Goal: Task Accomplishment & Management: Use online tool/utility

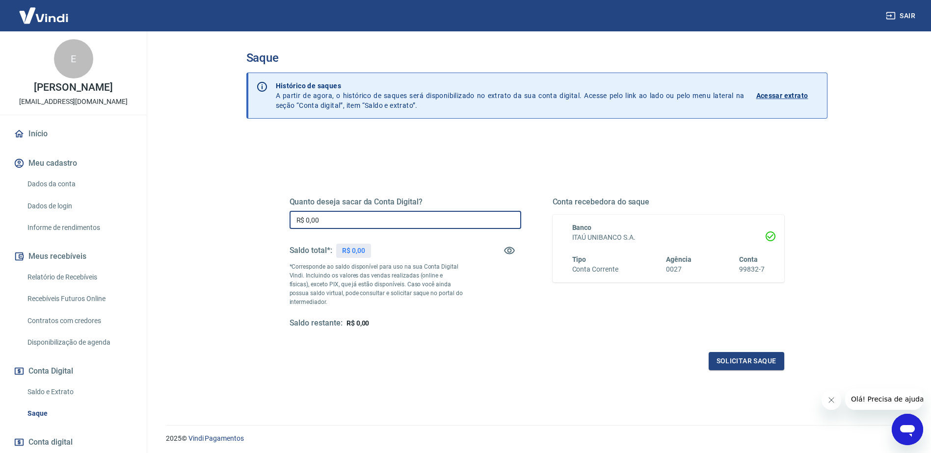
click at [338, 215] on input "R$ 0,00" at bounding box center [406, 220] width 232 height 18
type input "R$ 4.025,46"
click at [757, 357] on button "Solicitar saque" at bounding box center [747, 361] width 76 height 18
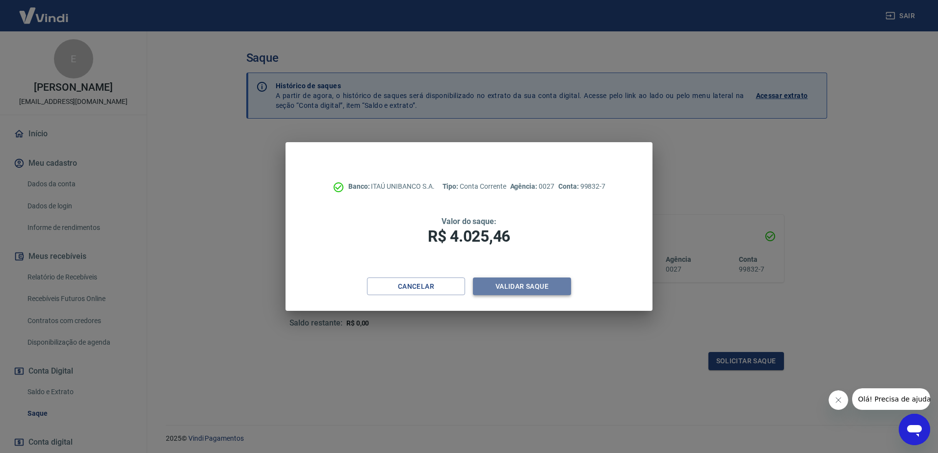
click at [537, 288] on button "Validar saque" at bounding box center [522, 287] width 98 height 18
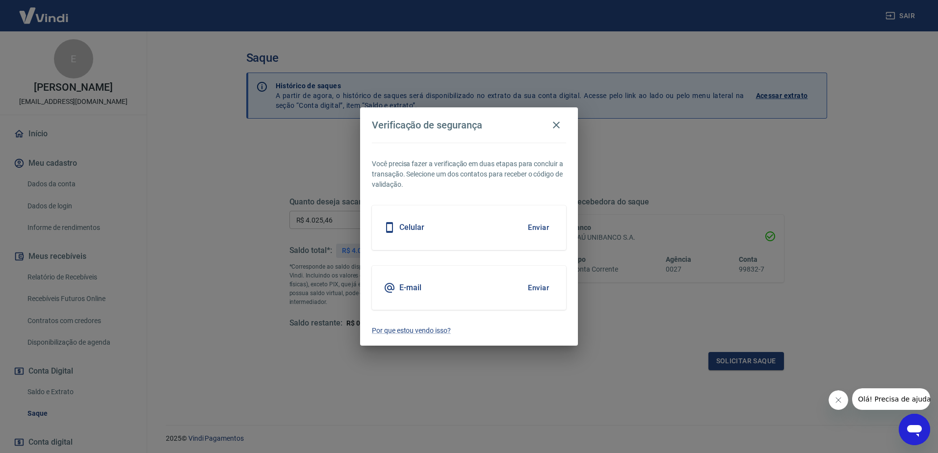
click at [532, 221] on button "Enviar" at bounding box center [539, 227] width 32 height 21
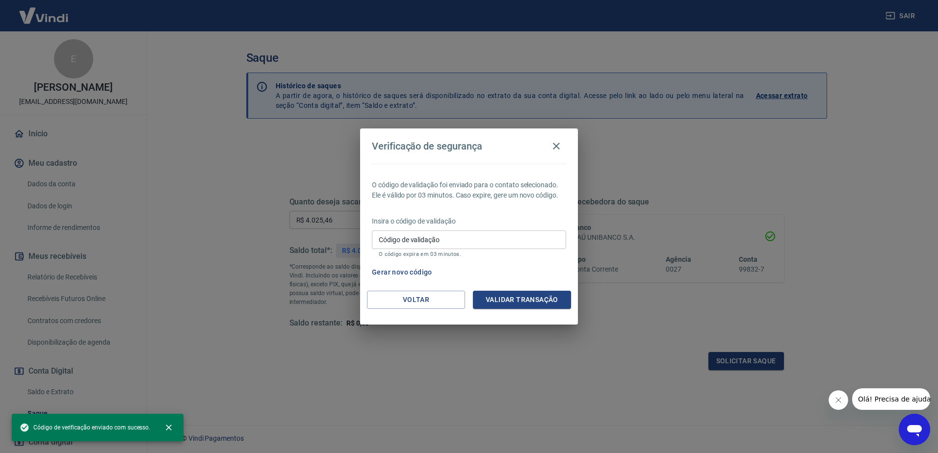
click at [547, 228] on div "Insira o código de validação Código de validação Código de validação O código e…" at bounding box center [469, 237] width 194 height 43
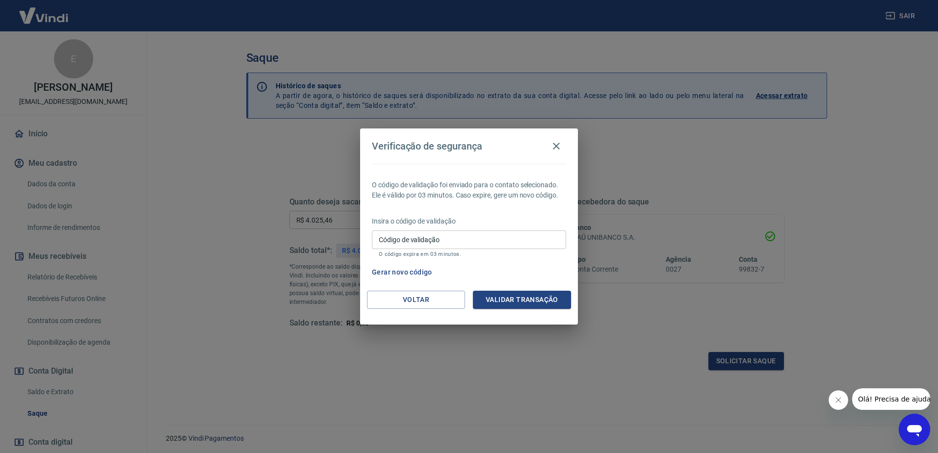
click at [518, 241] on input "Código de validação" at bounding box center [469, 240] width 194 height 18
click at [418, 239] on input "Código de validação" at bounding box center [469, 240] width 194 height 18
click at [419, 239] on input "Código de validação" at bounding box center [469, 240] width 194 height 18
type input "360662"
click at [561, 297] on button "Validar transação" at bounding box center [522, 300] width 98 height 18
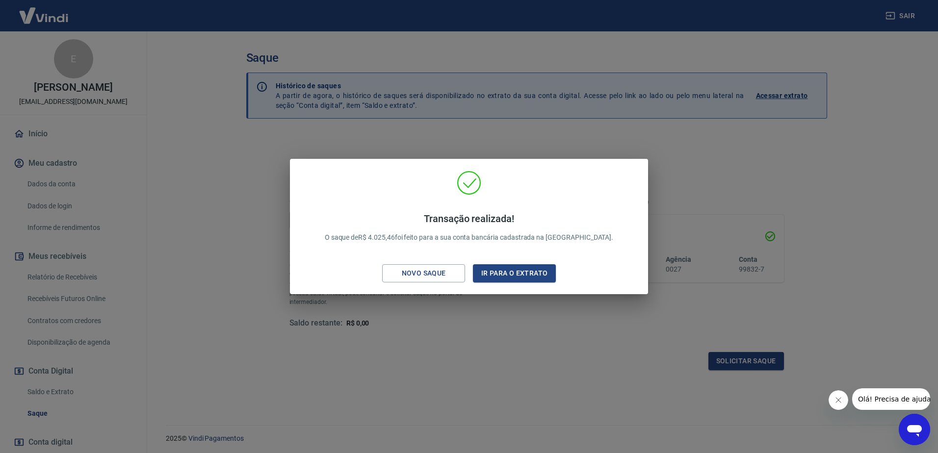
click at [584, 152] on div "Transação realizada! O saque de R$ 4.025,46 foi feito para a sua conta bancária…" at bounding box center [469, 226] width 938 height 453
